Goal: Information Seeking & Learning: Learn about a topic

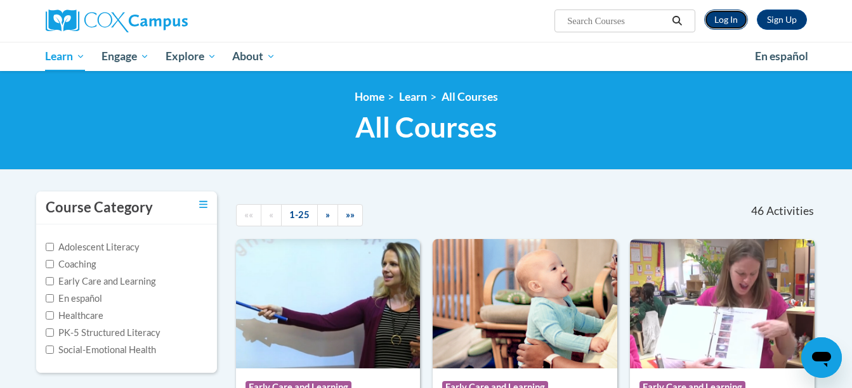
click at [728, 18] on link "Log In" at bounding box center [726, 20] width 44 height 20
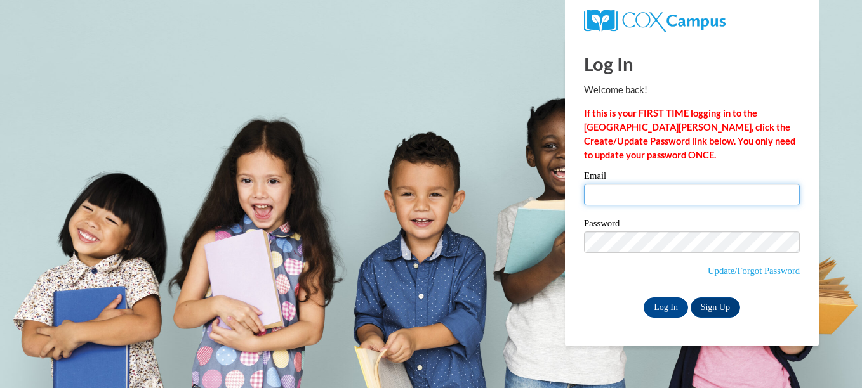
click at [640, 193] on input "Email" at bounding box center [692, 195] width 216 height 22
type input "sdaviskrallman@ivytech.edu"
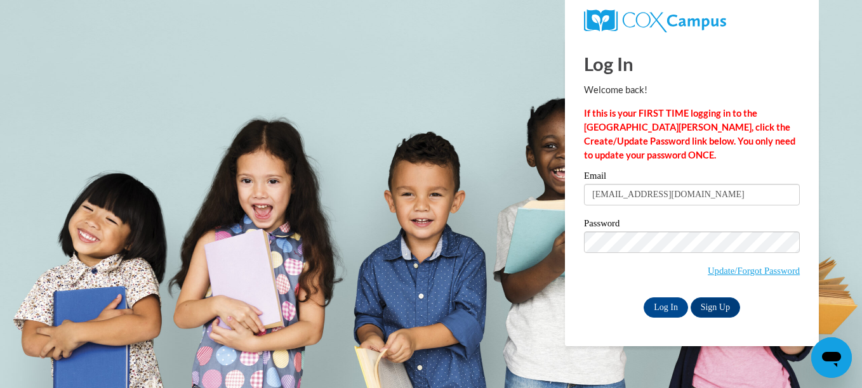
click at [770, 165] on div "Log In Welcome back! If this is your FIRST TIME logging in to the NEW Cox Campu…" at bounding box center [692, 178] width 216 height 280
click at [661, 306] on input "Log In" at bounding box center [665, 308] width 44 height 20
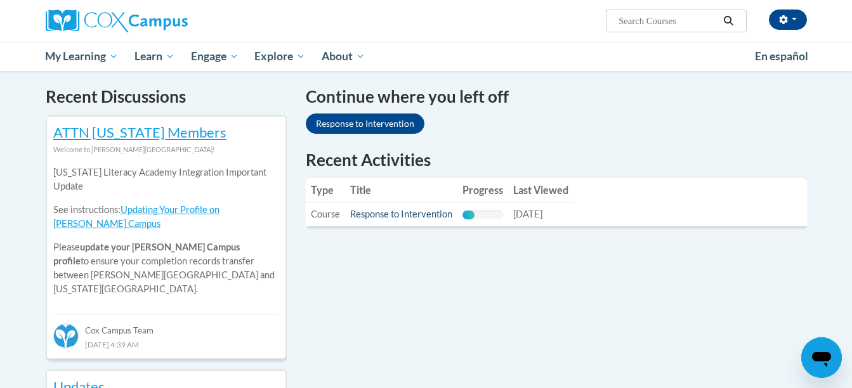
scroll to position [381, 0]
click at [381, 209] on link "Response to Intervention" at bounding box center [401, 213] width 102 height 11
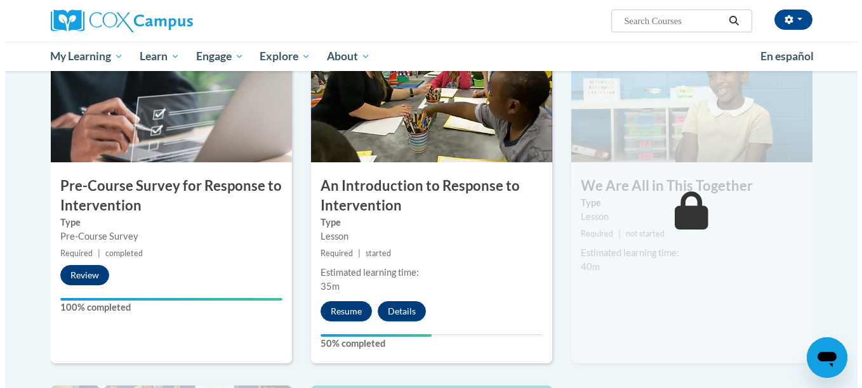
scroll to position [317, 0]
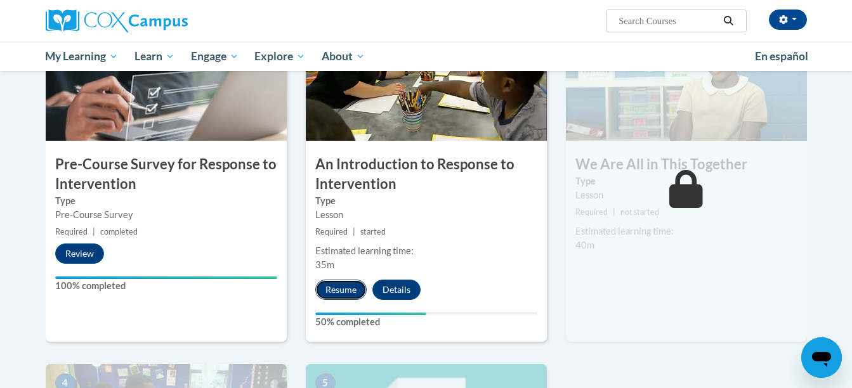
click at [343, 286] on button "Resume" at bounding box center [340, 290] width 51 height 20
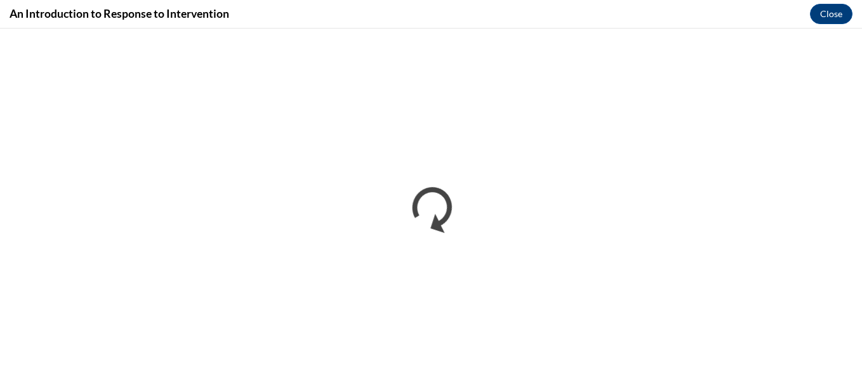
scroll to position [0, 0]
